Goal: Transaction & Acquisition: Subscribe to service/newsletter

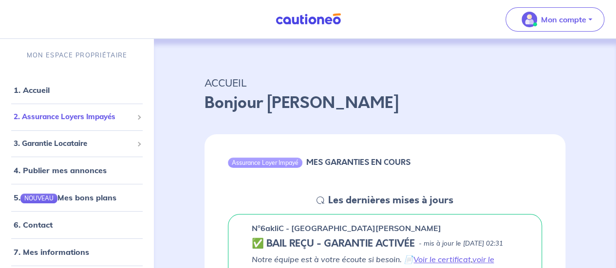
click at [66, 121] on span "2. Assurance Loyers Impayés" at bounding box center [73, 117] width 119 height 11
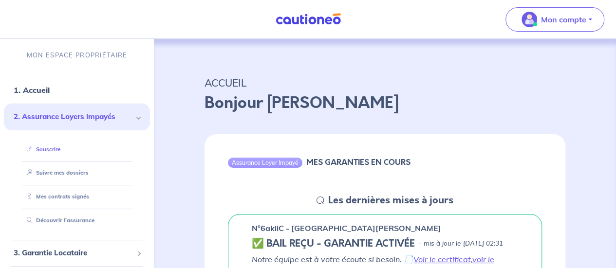
click at [48, 146] on link "Souscrire" at bounding box center [42, 149] width 38 height 7
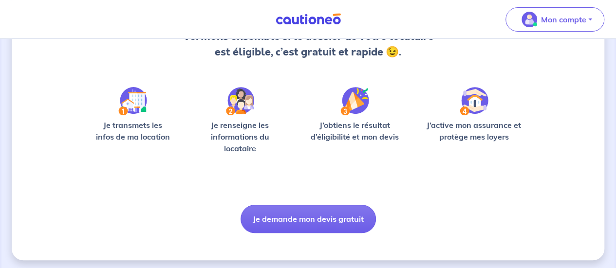
scroll to position [123, 0]
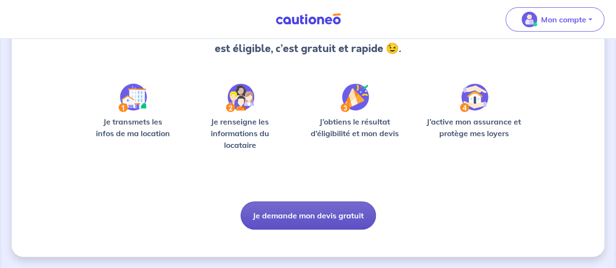
click at [306, 215] on button "Je demande mon devis gratuit" at bounding box center [308, 216] width 135 height 28
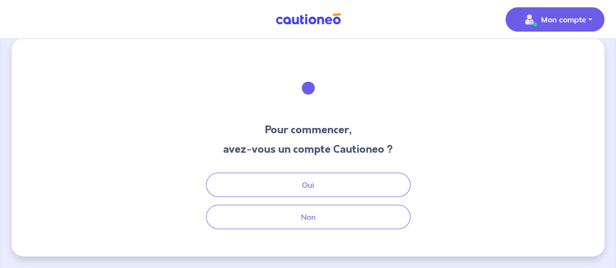
scroll to position [11, 0]
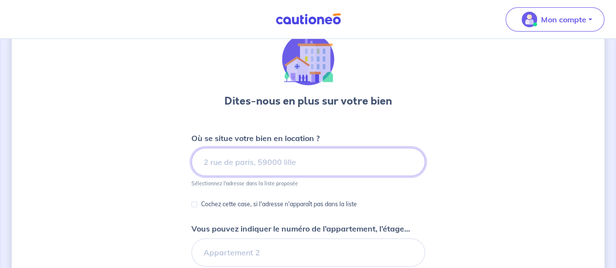
scroll to position [40, 0]
click at [240, 162] on input at bounding box center [308, 163] width 234 height 28
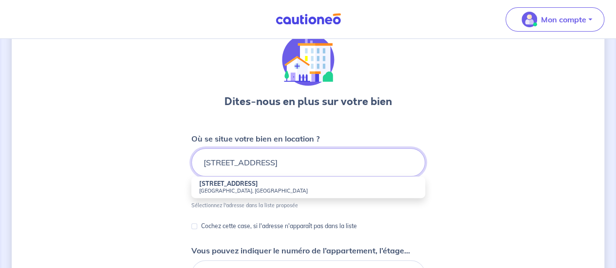
click at [293, 162] on input "[STREET_ADDRESS]" at bounding box center [308, 163] width 234 height 28
click at [265, 161] on input "[STREET_ADDRESS][PERSON_NAME]" at bounding box center [308, 163] width 234 height 28
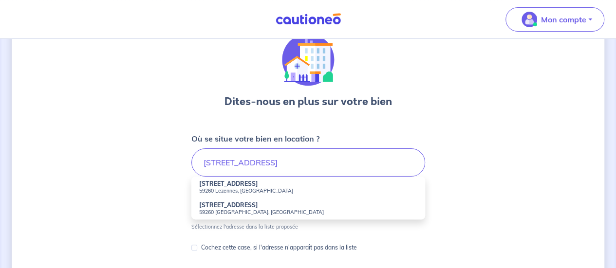
click at [223, 209] on small "59260 [GEOGRAPHIC_DATA], [GEOGRAPHIC_DATA]" at bounding box center [308, 212] width 218 height 7
type input "[STREET_ADDRESS]"
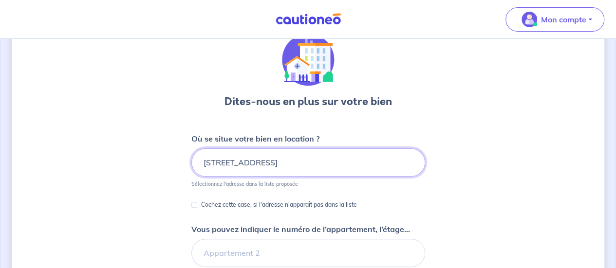
click at [277, 160] on input "[STREET_ADDRESS]" at bounding box center [308, 163] width 234 height 28
click at [488, 144] on div "Dites-nous en plus sur votre bien Où se situe votre bien en location ? 7 Rue Fa…" at bounding box center [308, 265] width 593 height 511
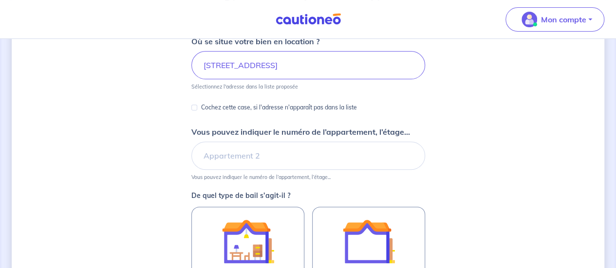
scroll to position [157, 0]
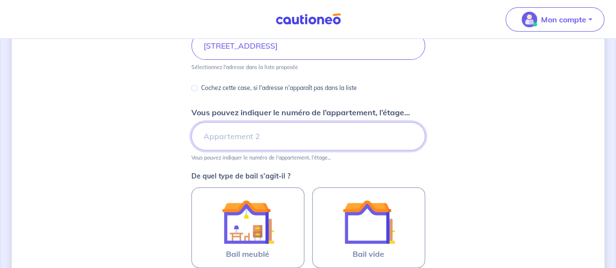
click at [256, 138] on input "Vous pouvez indiquer le numéro de l’appartement, l’étage..." at bounding box center [308, 136] width 234 height 28
type input "Appartement n°4"
click at [463, 127] on div "Dites-nous en plus sur votre bien Où se situe votre bien en location ? 7 Rue Fa…" at bounding box center [308, 148] width 593 height 511
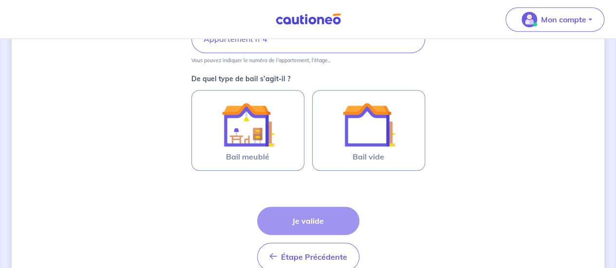
scroll to position [274, 0]
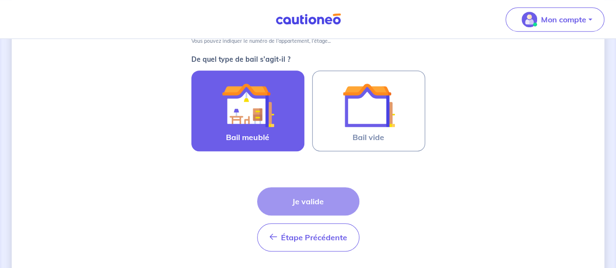
click at [201, 108] on label "Bail meublé" at bounding box center [247, 111] width 113 height 81
click at [0, 0] on input "Bail meublé" at bounding box center [0, 0] width 0 height 0
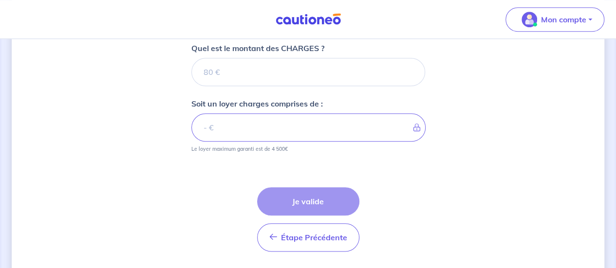
scroll to position [454, 0]
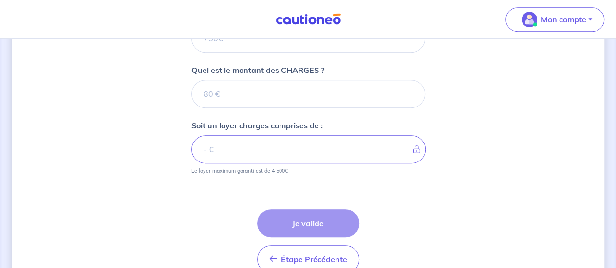
scroll to position [415, 0]
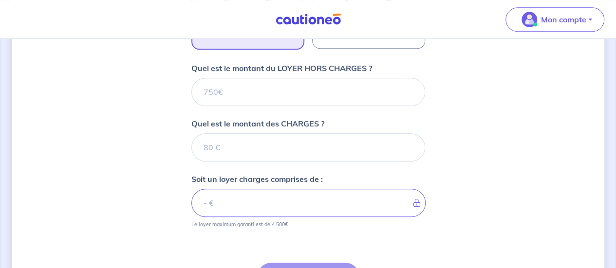
scroll to position [376, 0]
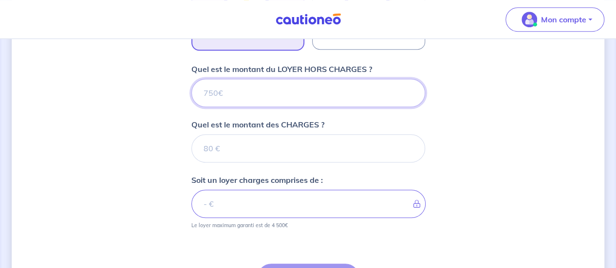
click at [236, 91] on input "Quel est le montant du LOYER HORS CHARGES ?" at bounding box center [308, 93] width 234 height 28
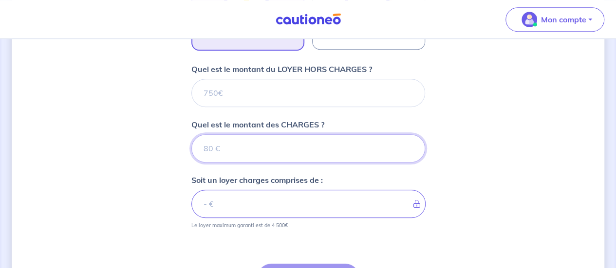
click at [222, 150] on input "Quel est le montant des CHARGES ?" at bounding box center [308, 148] width 234 height 28
type input "3"
type input "35"
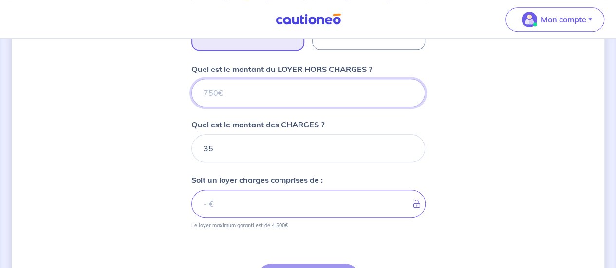
click at [231, 95] on input "Quel est le montant du LOYER HORS CHARGES ?" at bounding box center [308, 93] width 234 height 28
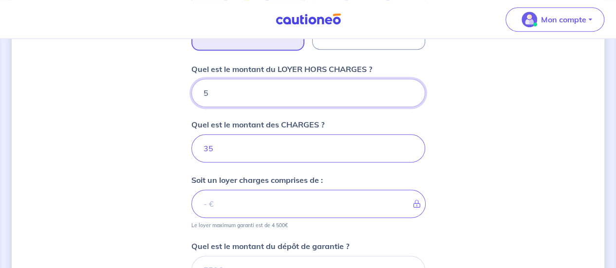
type input "50"
type input "40"
type input "509"
type input "544"
type input "509"
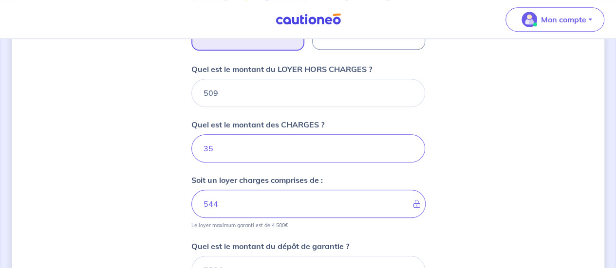
click at [138, 160] on div "Dites-nous en plus sur votre bien Où se situe votre bien en location ? 7 Rue Fa…" at bounding box center [308, 52] width 593 height 755
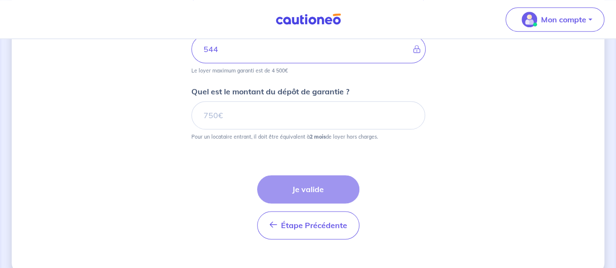
scroll to position [532, 0]
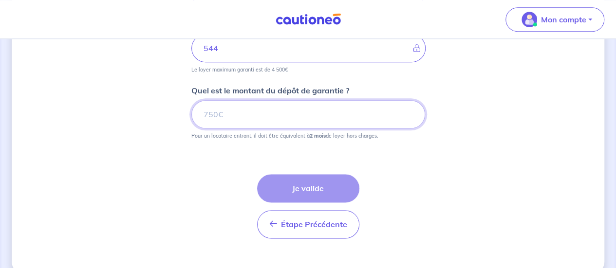
click at [225, 117] on input "Quel est le montant du dépôt de garantie ?" at bounding box center [308, 114] width 234 height 28
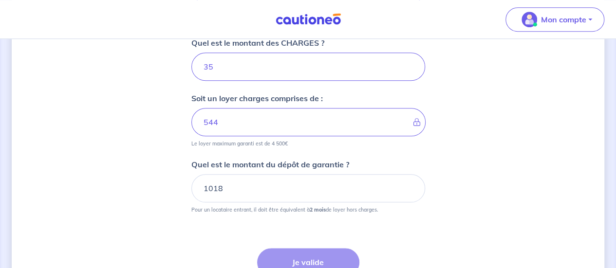
scroll to position [546, 0]
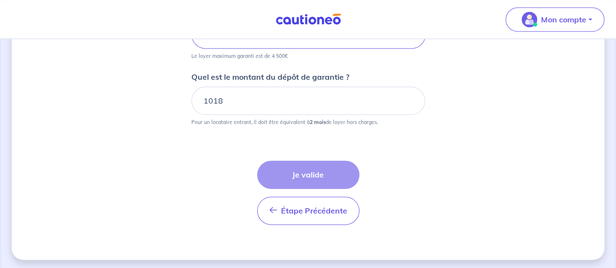
click at [300, 173] on div "Étape Précédente Précédent Je valide Je valide" at bounding box center [308, 193] width 102 height 64
click at [294, 176] on div "Étape Précédente Précédent Je valide Je valide" at bounding box center [308, 192] width 102 height 64
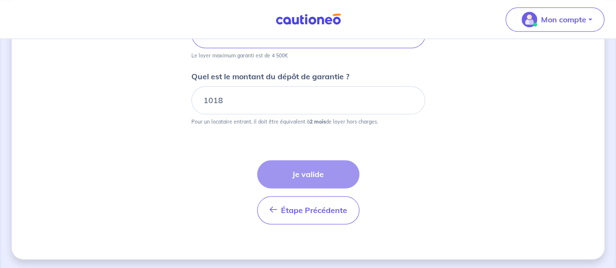
click at [294, 176] on div "Étape Précédente Précédent Je valide Je valide" at bounding box center [308, 192] width 102 height 64
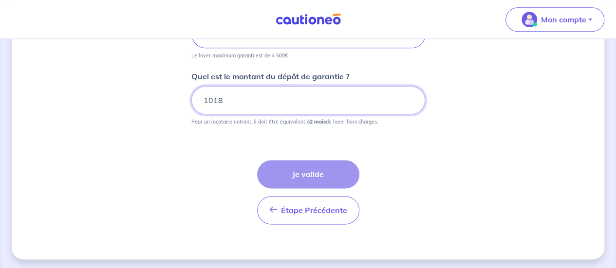
click at [276, 102] on input "1018" at bounding box center [308, 100] width 234 height 28
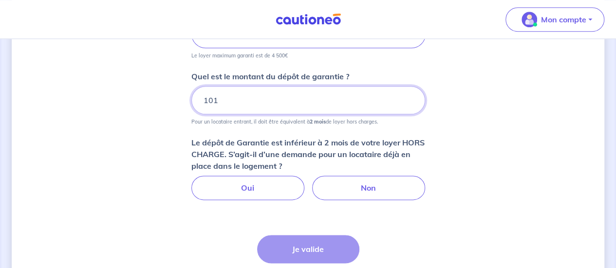
type input "1018"
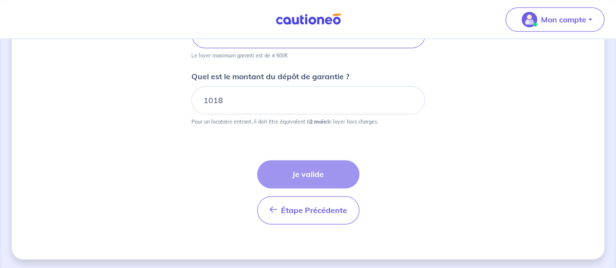
click at [310, 175] on div "Étape Précédente Précédent Je valide Je valide" at bounding box center [308, 192] width 102 height 64
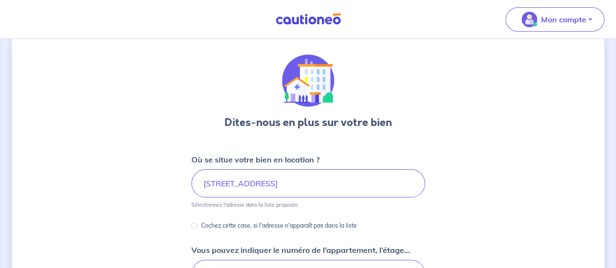
scroll to position [0, 0]
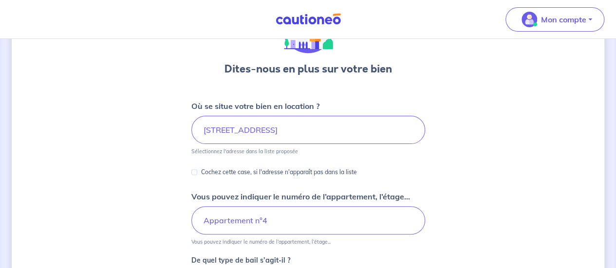
scroll to position [78, 0]
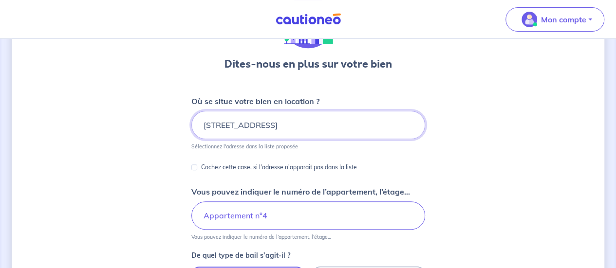
click at [346, 117] on input "7 Rue Faidherbe, 59260 Lille, France" at bounding box center [308, 125] width 234 height 28
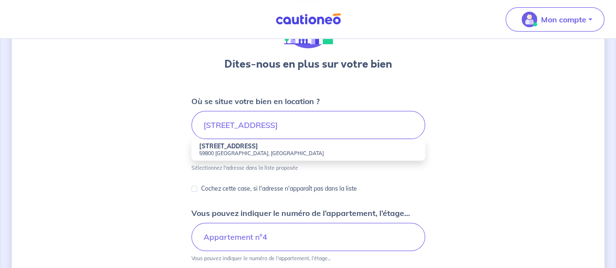
click at [279, 123] on input "7 Rue Faidherbe, 59260 Lille, France" at bounding box center [308, 125] width 234 height 28
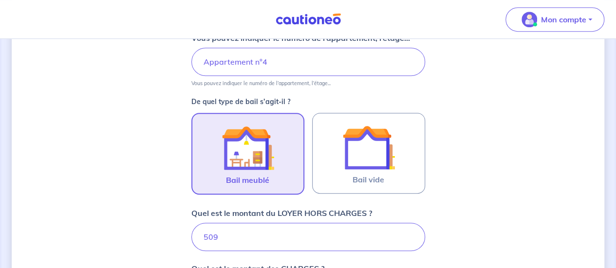
scroll to position [136, 0]
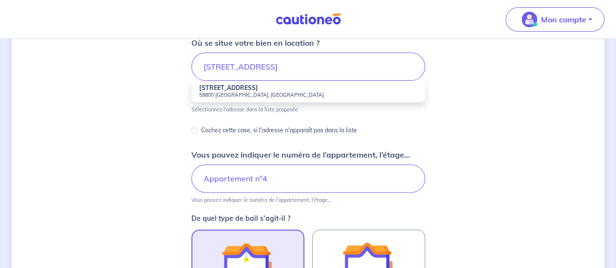
click at [224, 90] on strong "7 Rue Faidherbe" at bounding box center [228, 87] width 59 height 7
type input "7 Rue Faidherbe, 59800 Lille, France"
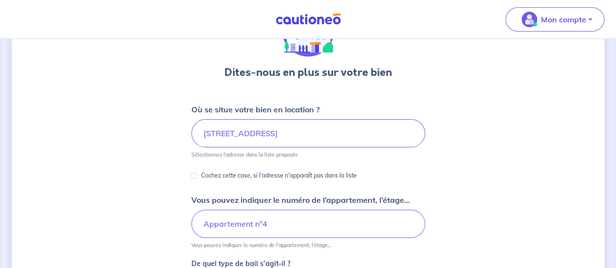
scroll to position [58, 0]
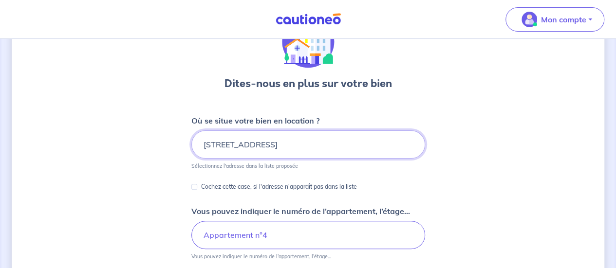
click at [270, 143] on input "7 Rue Faidherbe, 59800 Lille, France" at bounding box center [308, 145] width 234 height 28
click at [196, 188] on input "Cochez cette case, si l'adresse n'apparaît pas dans la liste" at bounding box center [194, 187] width 6 height 6
checkbox input "true"
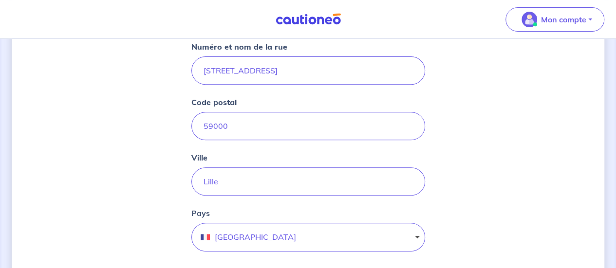
scroll to position [156, 0]
click at [235, 130] on input "59000" at bounding box center [308, 127] width 234 height 28
type input "59260"
click at [204, 181] on input "Lille" at bounding box center [308, 183] width 234 height 28
type input "Hellemmes-Lille"
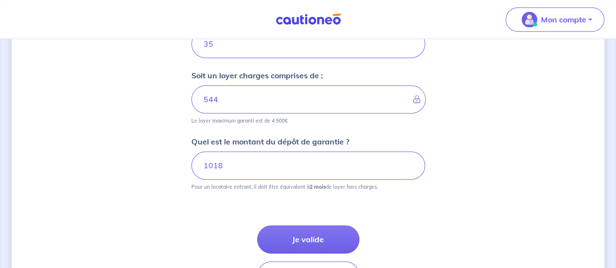
scroll to position [650, 0]
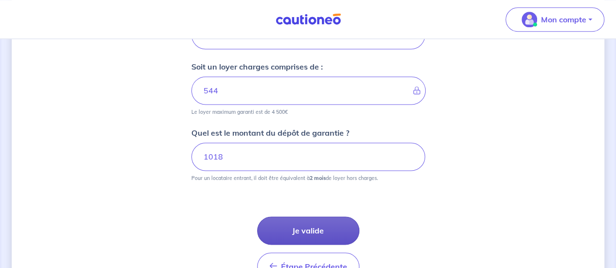
click at [320, 232] on button "Je valide" at bounding box center [308, 231] width 102 height 28
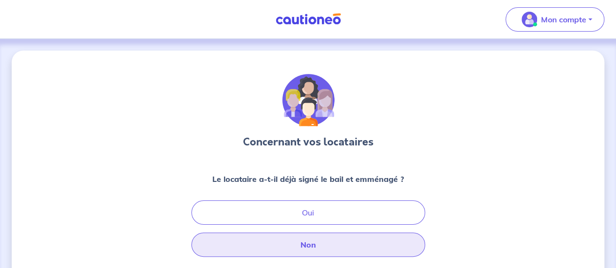
click at [338, 243] on button "Non" at bounding box center [308, 245] width 234 height 24
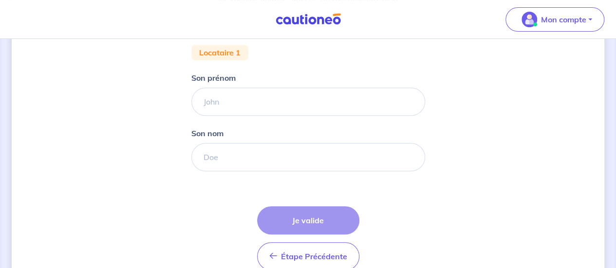
scroll to position [190, 0]
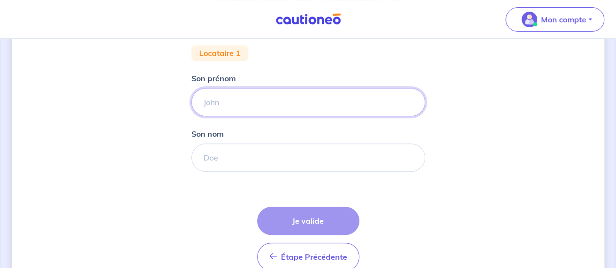
click at [256, 95] on input "Son prénom" at bounding box center [308, 102] width 234 height 28
type input "Imane"
